Goal: Information Seeking & Learning: Learn about a topic

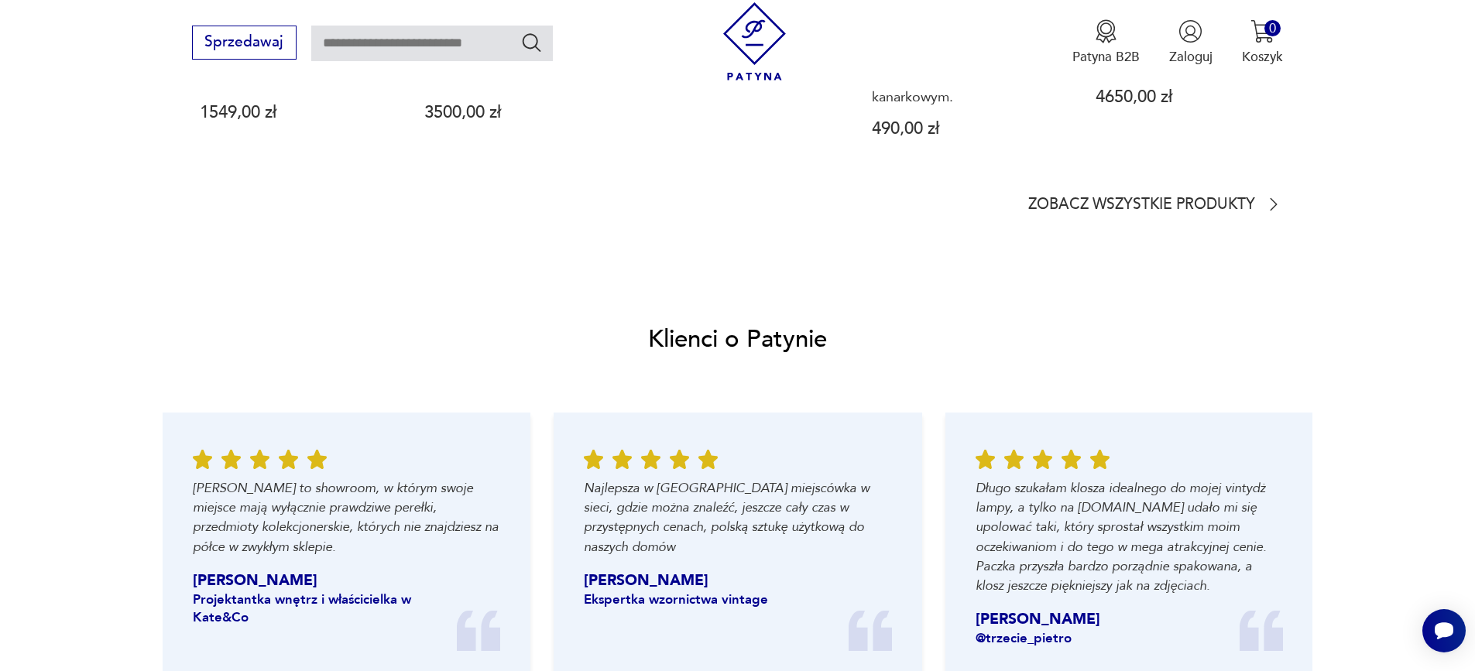
scroll to position [1704, 0]
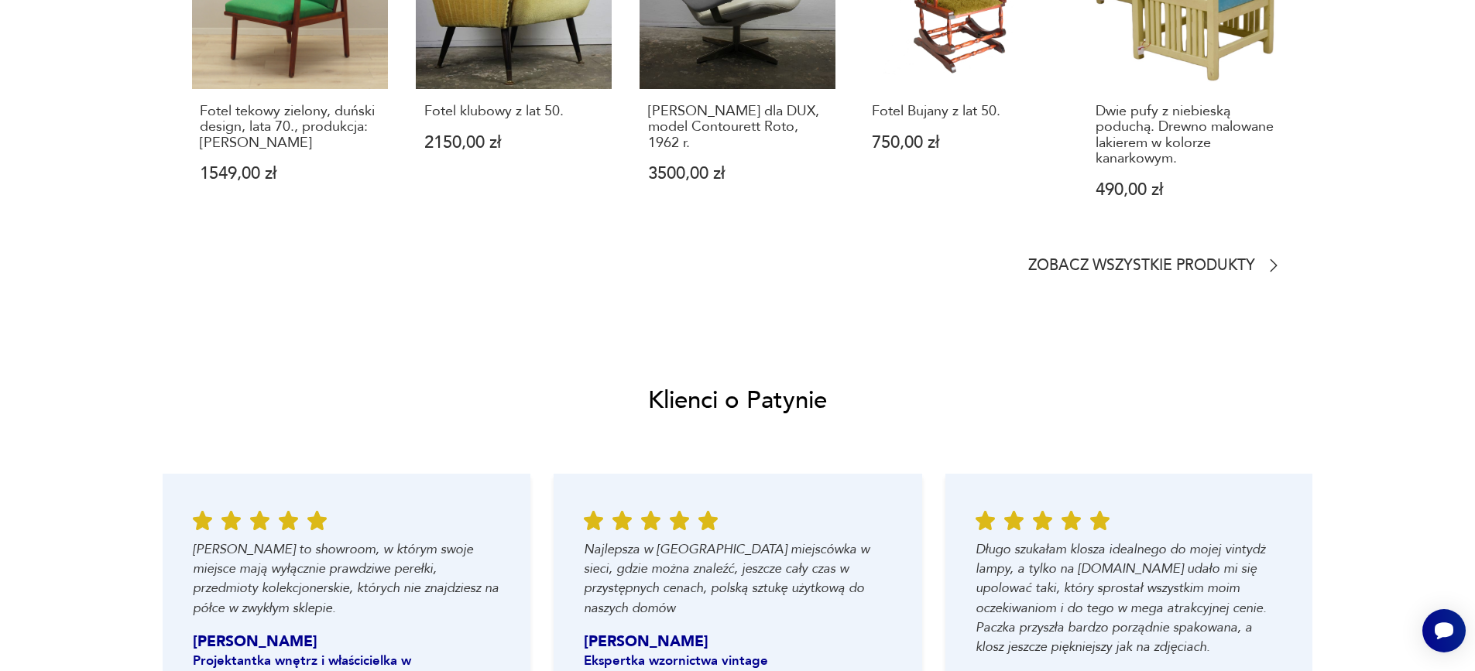
scroll to position [60, 0]
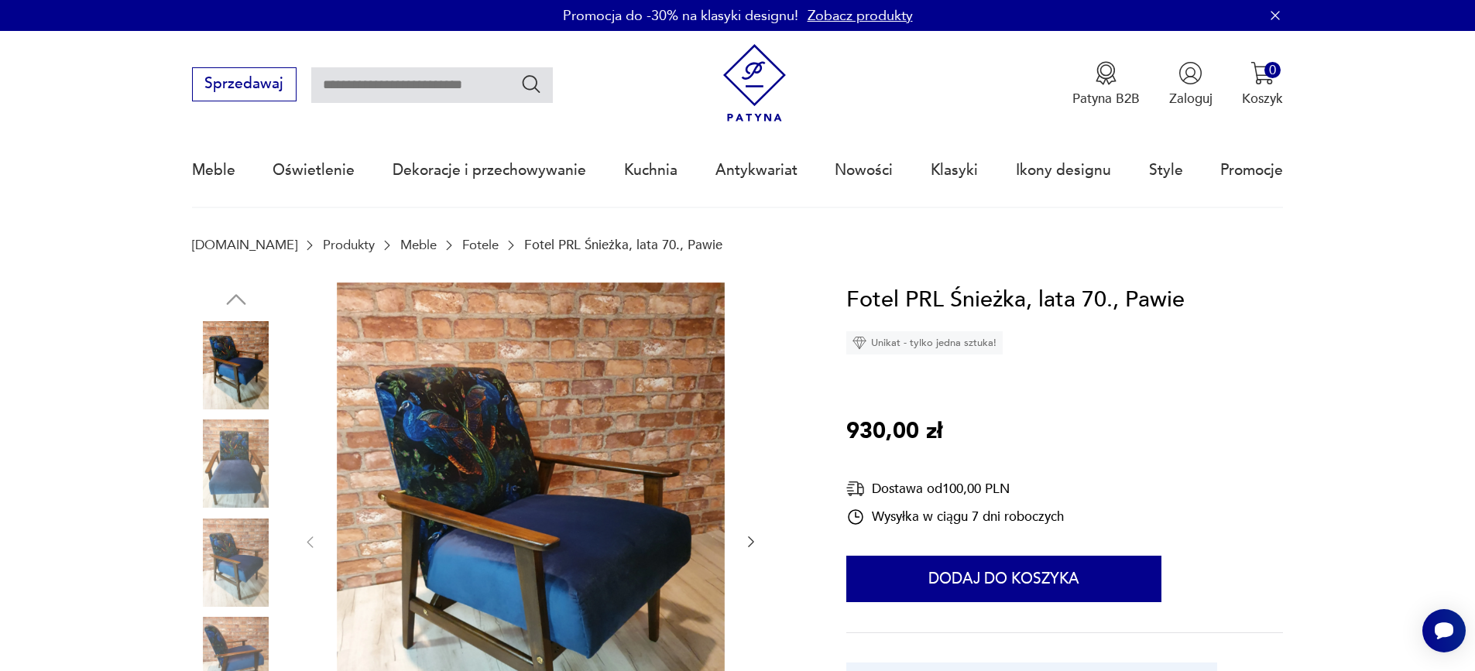
click at [751, 543] on icon "button" at bounding box center [751, 541] width 15 height 15
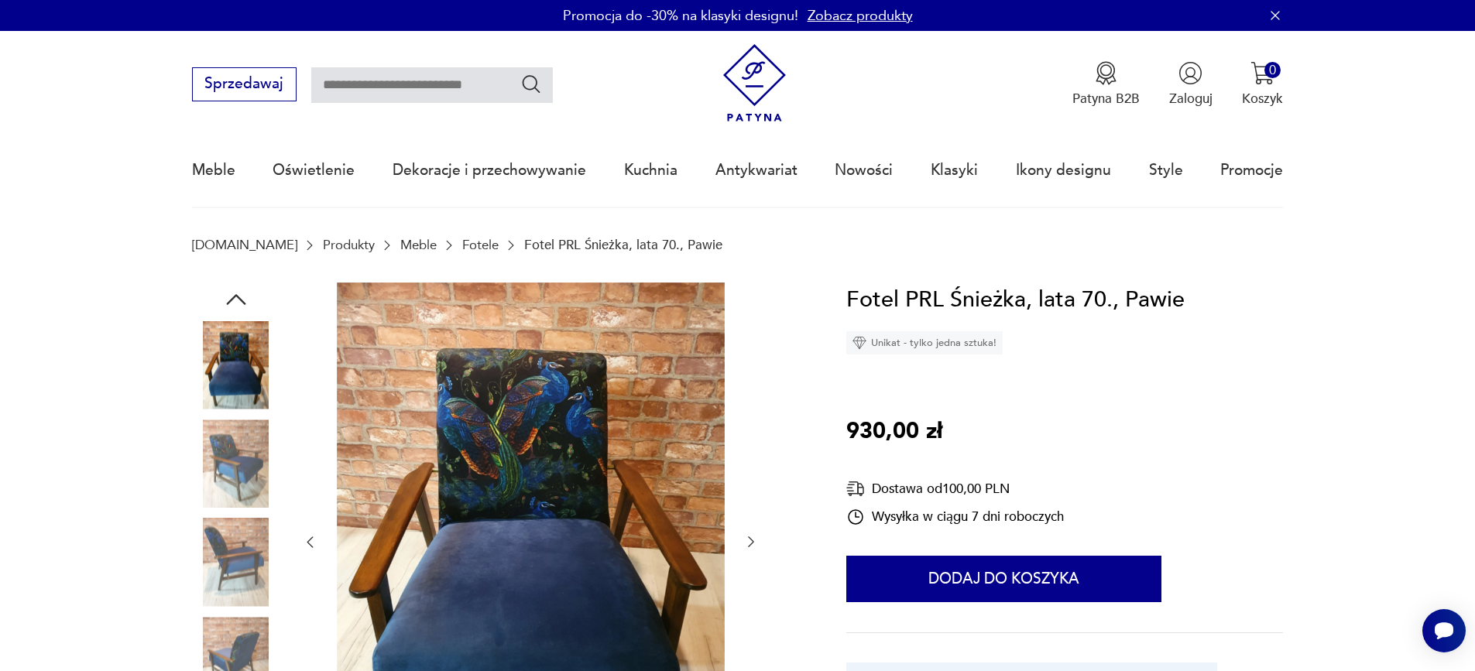
click at [751, 542] on icon "button" at bounding box center [751, 541] width 15 height 15
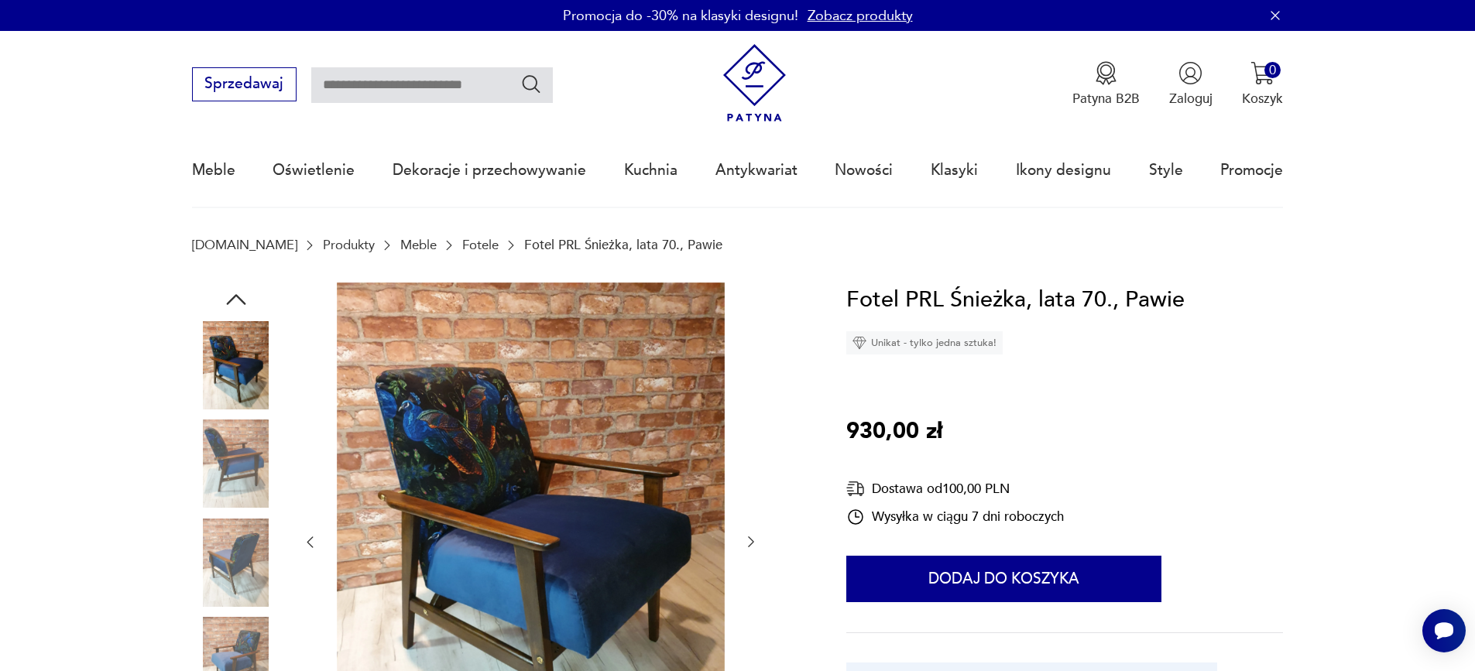
click at [751, 541] on icon "button" at bounding box center [751, 543] width 6 height 11
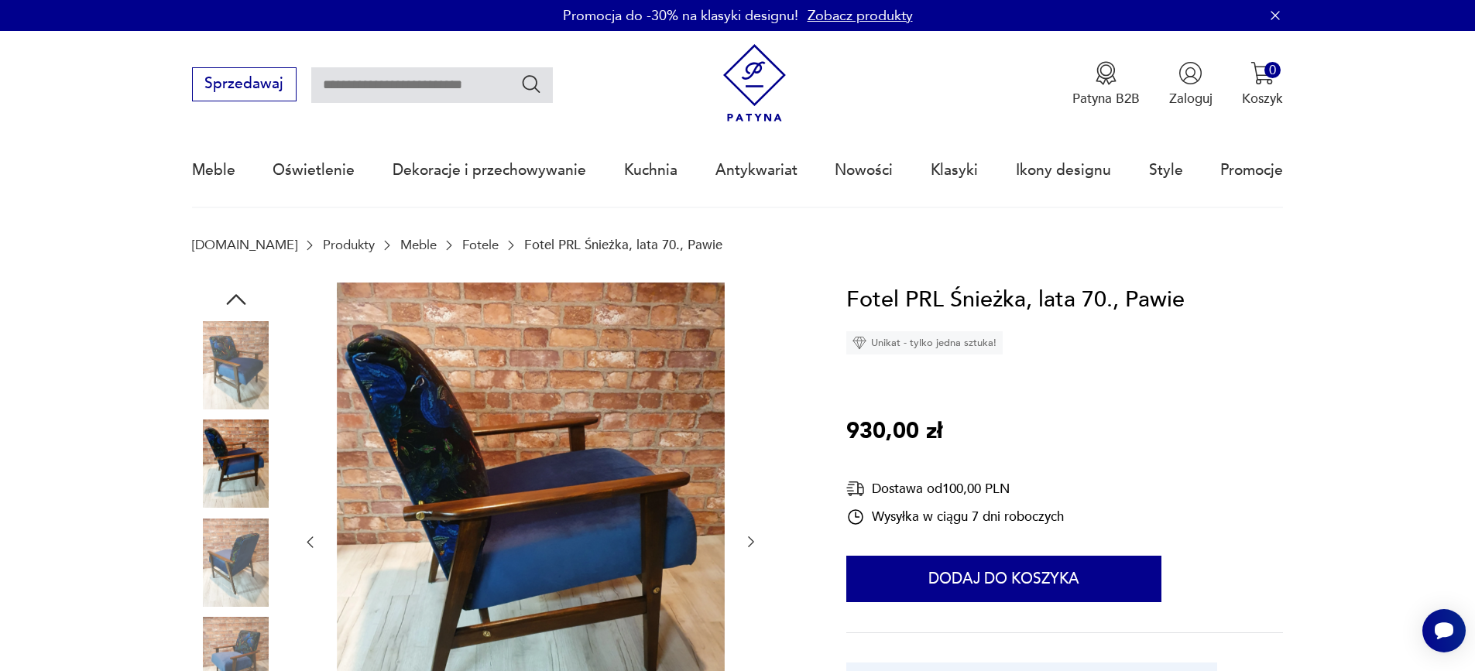
click at [751, 541] on icon "button" at bounding box center [751, 543] width 6 height 11
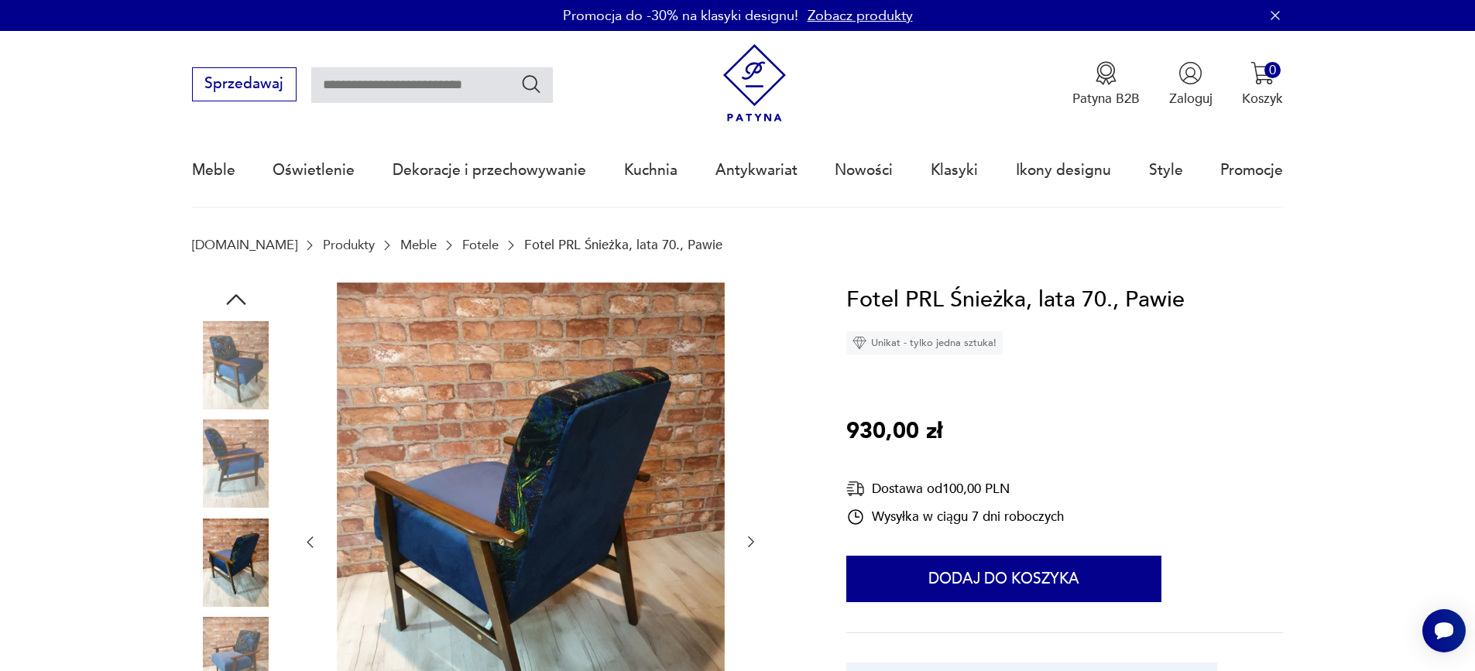
click at [751, 541] on icon "button" at bounding box center [751, 543] width 6 height 11
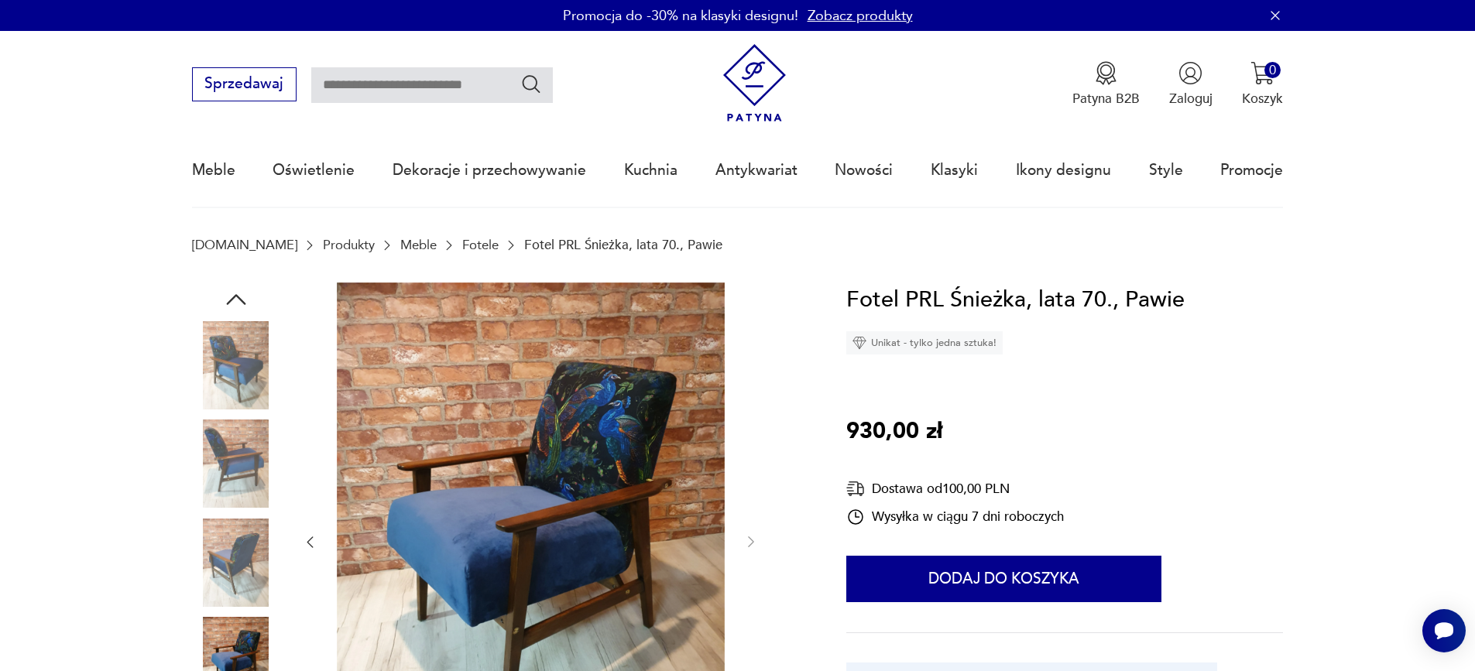
click at [311, 542] on icon "button" at bounding box center [309, 541] width 15 height 15
